Goal: Task Accomplishment & Management: Use online tool/utility

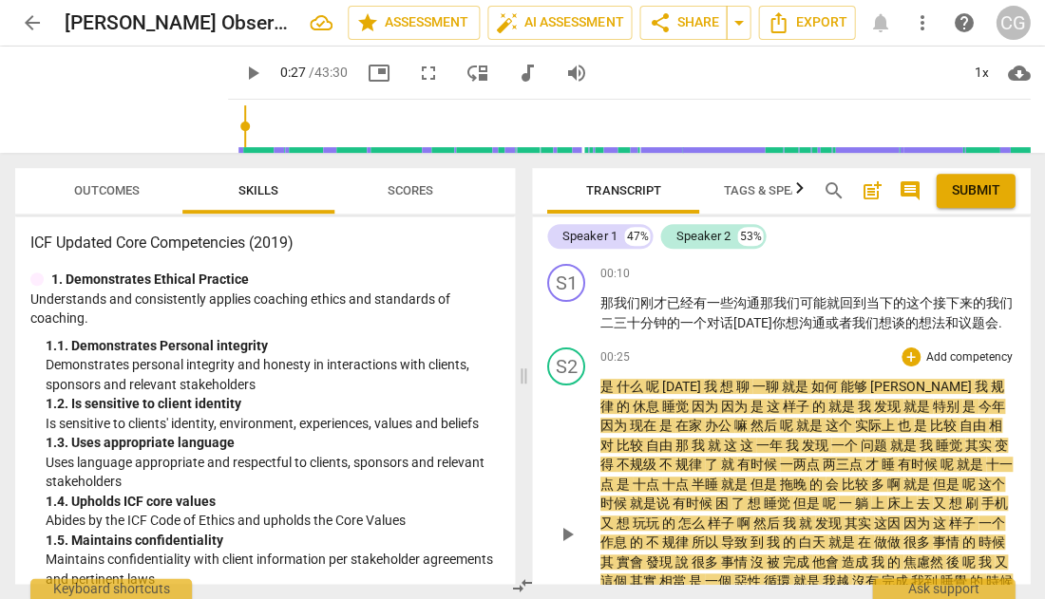
scroll to position [28, 0]
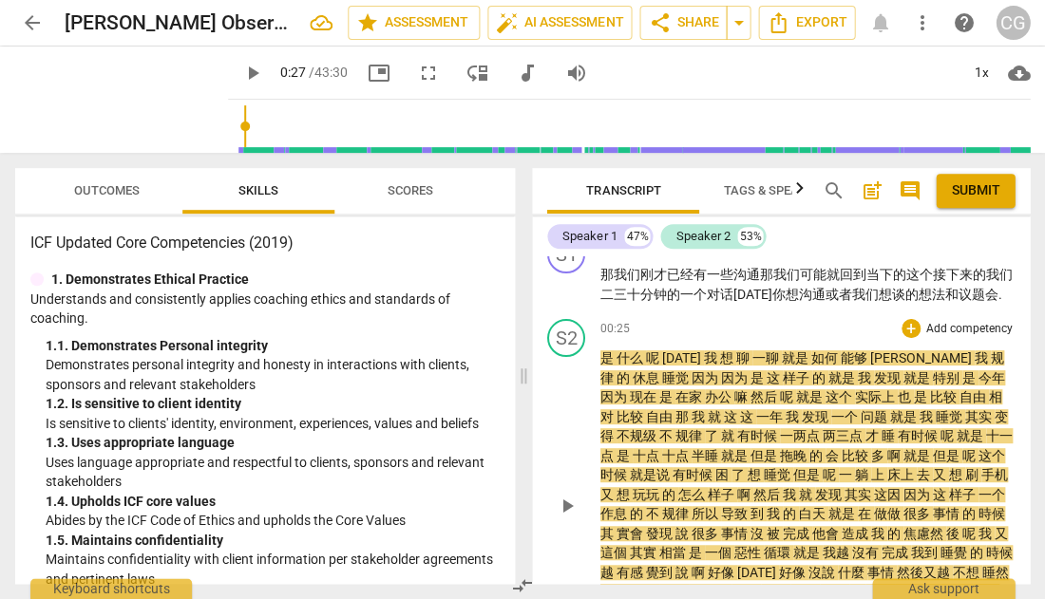
click at [569, 498] on span "play_arrow" at bounding box center [567, 506] width 23 height 23
click at [570, 506] on span "pause" at bounding box center [567, 506] width 23 height 23
type input "37"
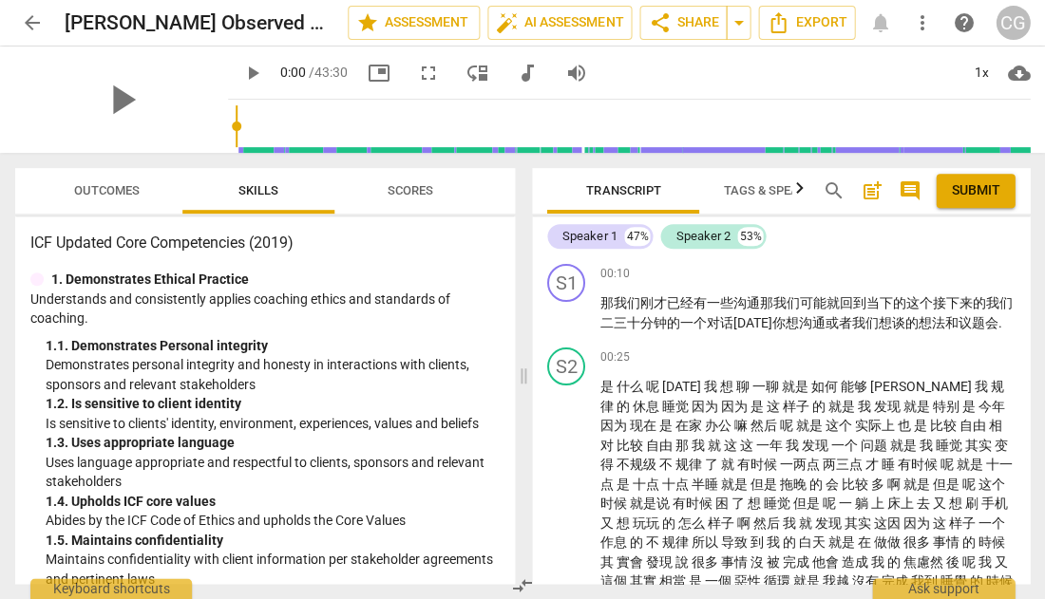
click at [30, 27] on span "arrow_back" at bounding box center [32, 22] width 23 height 23
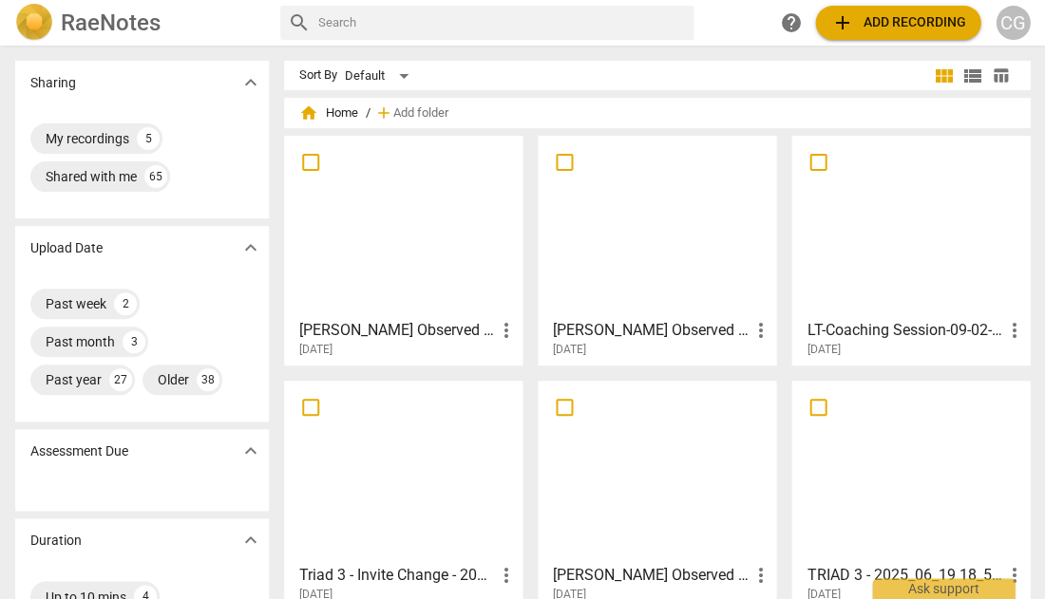
click at [657, 239] on div at bounding box center [656, 226] width 225 height 168
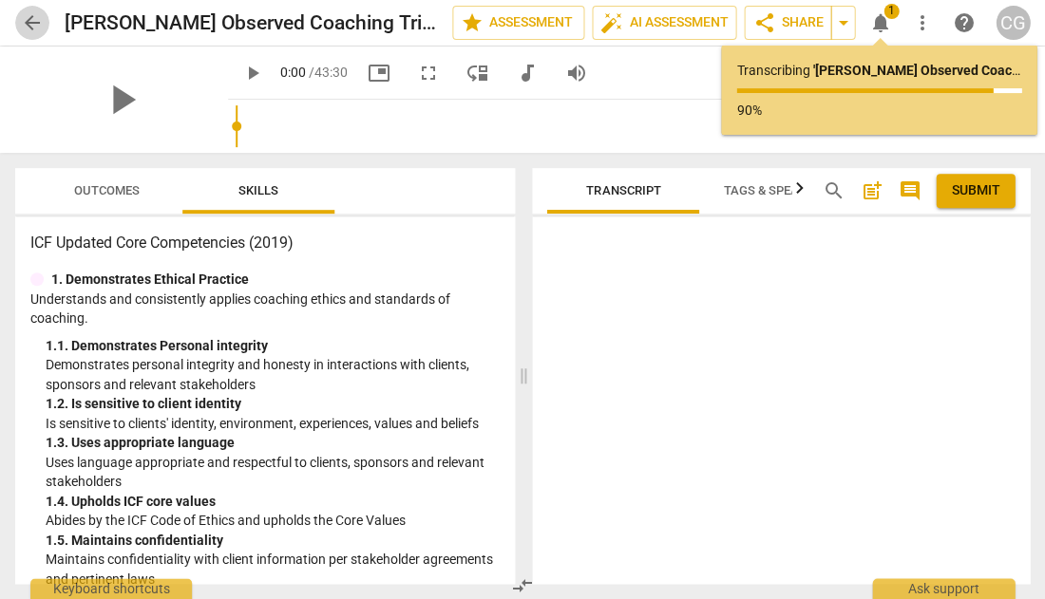
click at [29, 20] on span "arrow_back" at bounding box center [32, 22] width 23 height 23
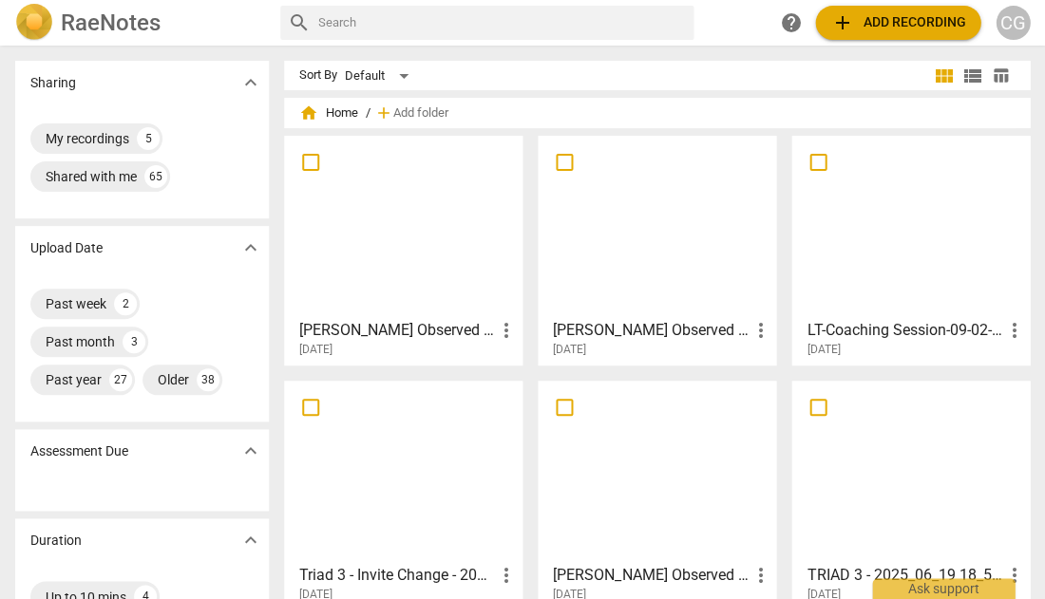
click at [393, 249] on div at bounding box center [403, 226] width 225 height 168
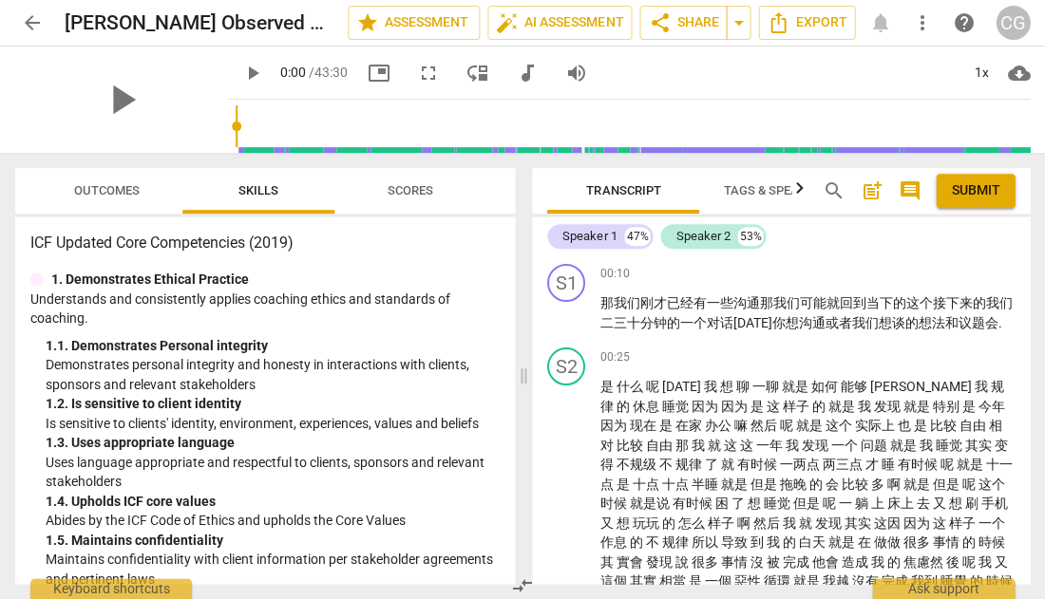
click at [32, 19] on span "arrow_back" at bounding box center [32, 22] width 23 height 23
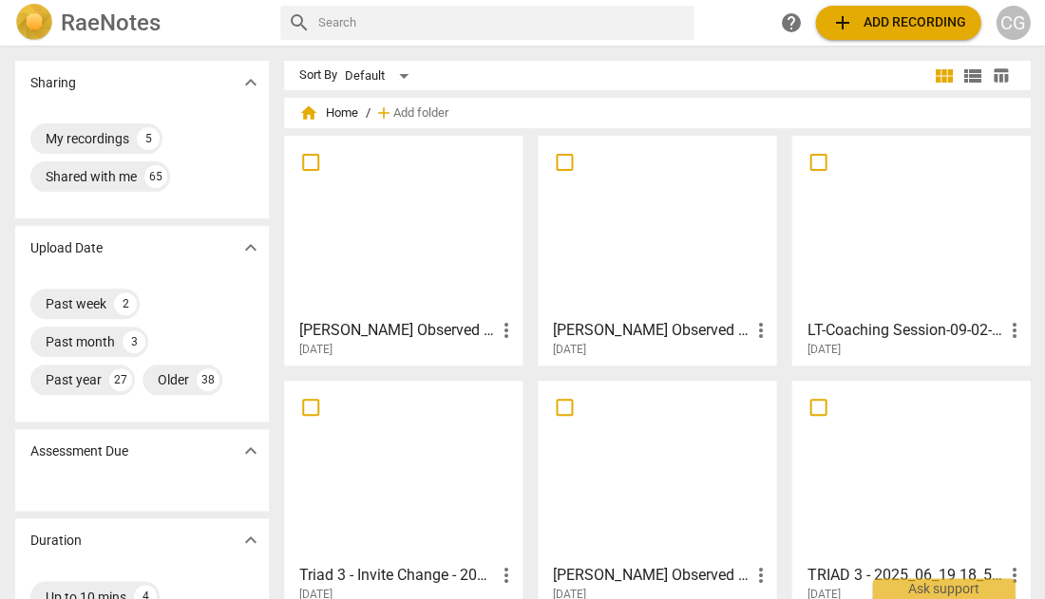
click at [598, 253] on div at bounding box center [656, 226] width 225 height 168
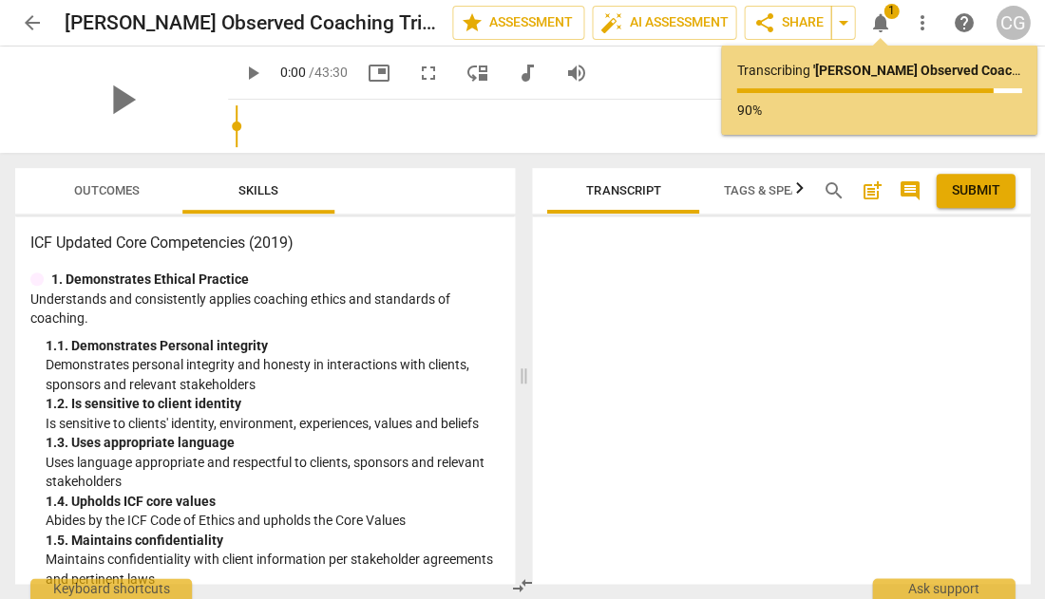
click at [31, 26] on span "arrow_back" at bounding box center [32, 22] width 23 height 23
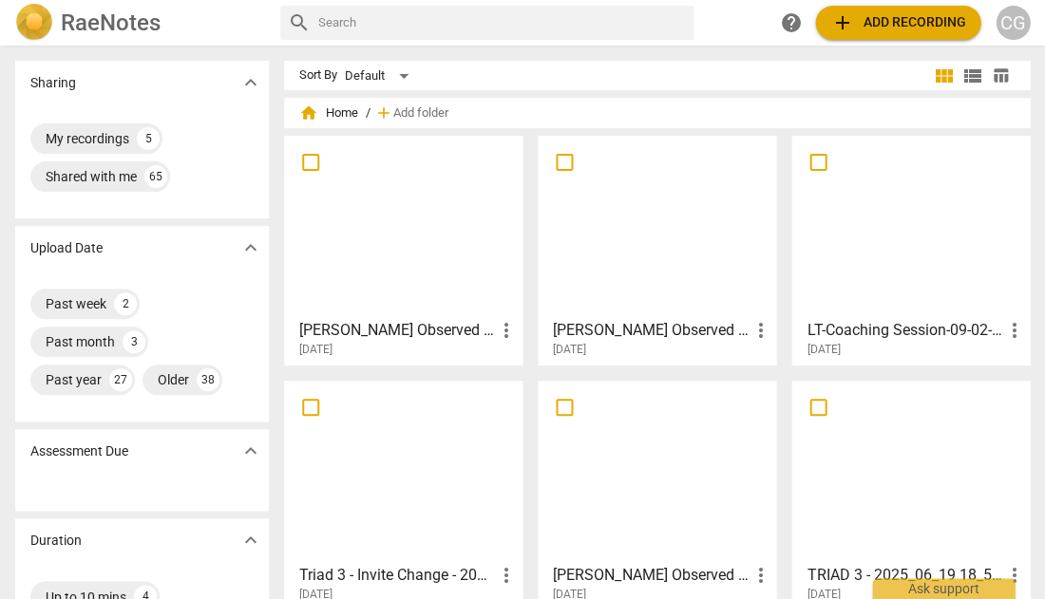
click at [561, 165] on input "checkbox" at bounding box center [564, 162] width 40 height 23
checkbox input "false"
click at [976, 115] on span "Delete" at bounding box center [978, 113] width 40 height 16
